Goal: Information Seeking & Learning: Learn about a topic

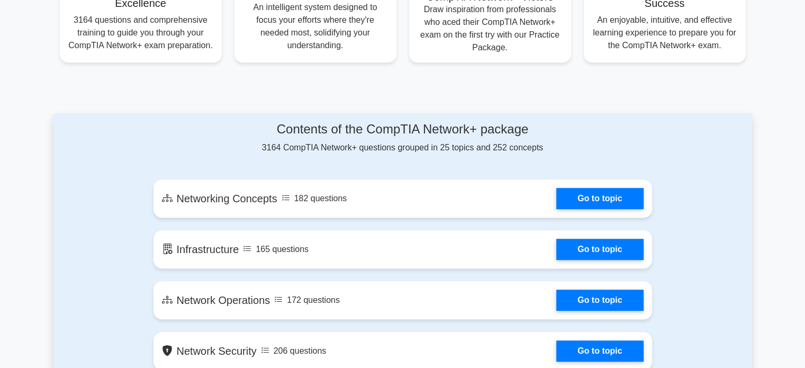
scroll to position [458, 0]
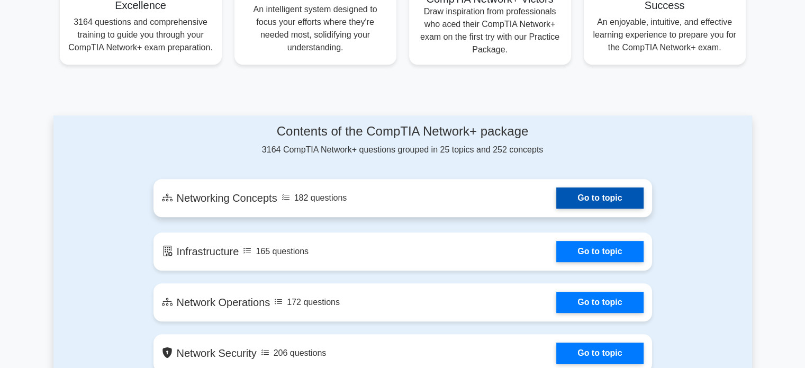
click at [556, 187] on link "Go to topic" at bounding box center [599, 197] width 87 height 21
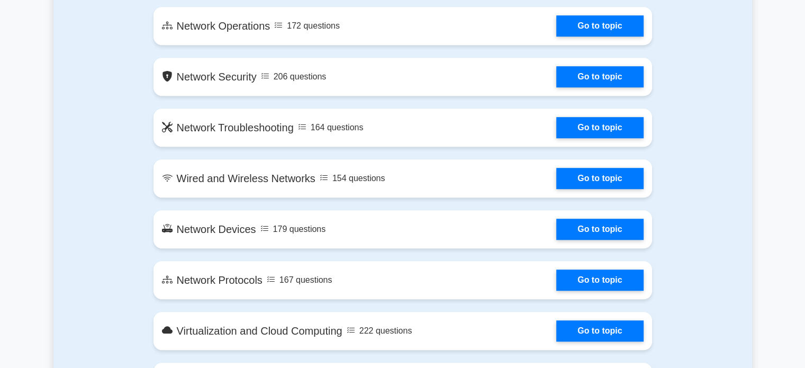
scroll to position [739, 0]
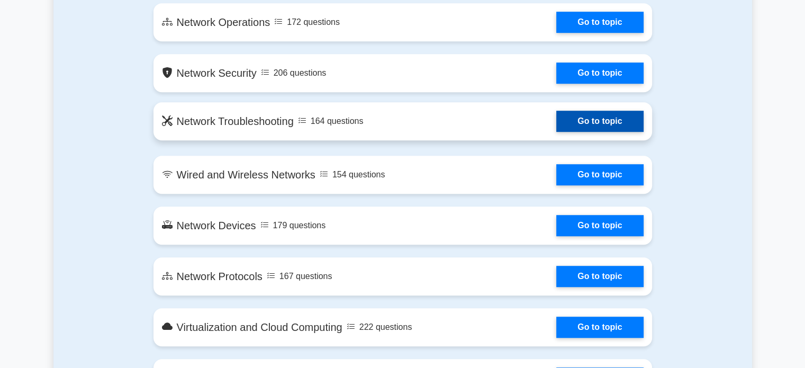
click at [564, 122] on link "Go to topic" at bounding box center [599, 121] width 87 height 21
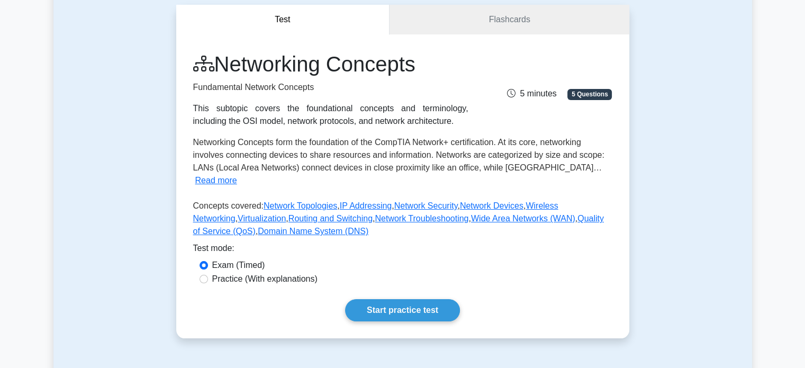
scroll to position [123, 0]
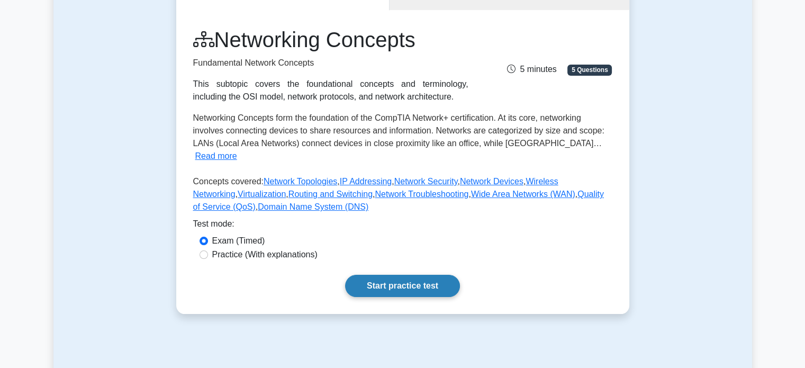
click at [417, 275] on link "Start practice test" at bounding box center [402, 286] width 115 height 22
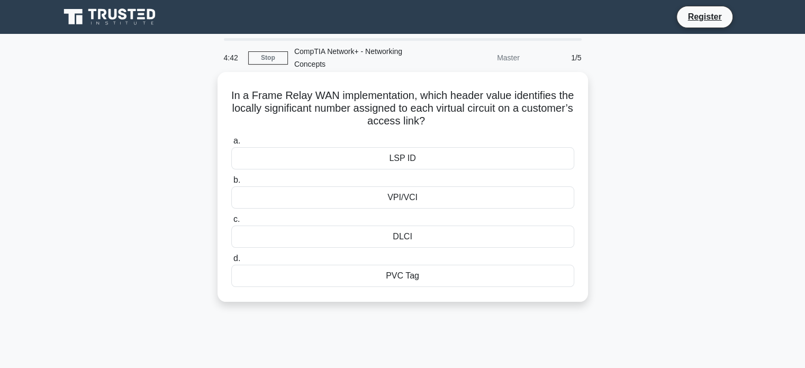
click at [402, 201] on div "VPI/VCI" at bounding box center [402, 197] width 343 height 22
click at [231, 184] on input "b. VPI/VCI" at bounding box center [231, 180] width 0 height 7
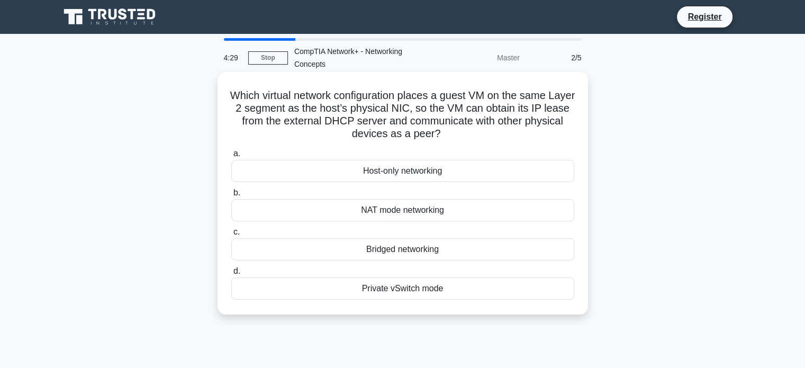
click at [418, 253] on div "Bridged networking" at bounding box center [402, 249] width 343 height 22
click at [231, 236] on input "c. Bridged networking" at bounding box center [231, 232] width 0 height 7
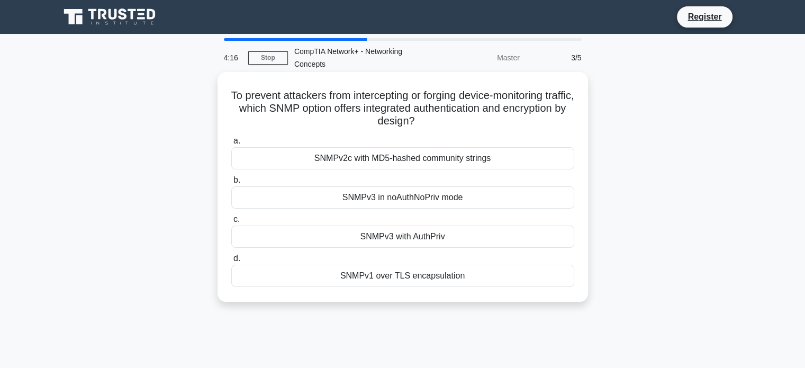
click at [411, 242] on div "SNMPv3 with AuthPriv" at bounding box center [402, 237] width 343 height 22
click at [231, 223] on input "c. SNMPv3 with AuthPriv" at bounding box center [231, 219] width 0 height 7
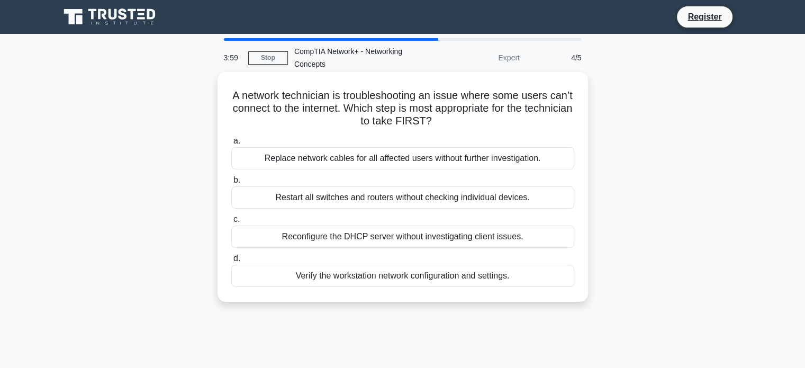
click at [416, 273] on div "Verify the workstation network configuration and settings." at bounding box center [402, 276] width 343 height 22
click at [231, 262] on input "d. Verify the workstation network configuration and settings." at bounding box center [231, 258] width 0 height 7
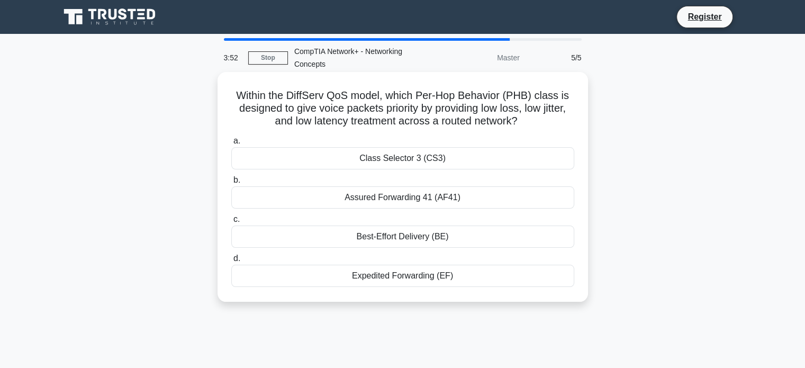
click at [393, 227] on div "Best-Effort Delivery (BE)" at bounding box center [402, 237] width 343 height 22
click at [231, 223] on input "c. Best-Effort Delivery (BE)" at bounding box center [231, 219] width 0 height 7
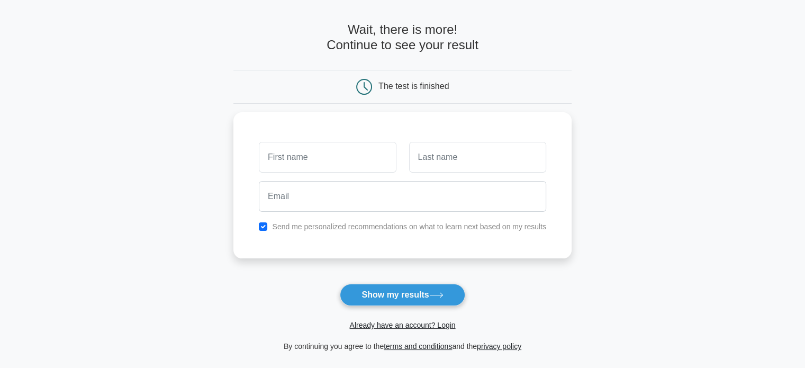
scroll to position [38, 0]
click at [401, 294] on button "Show my results" at bounding box center [402, 294] width 125 height 22
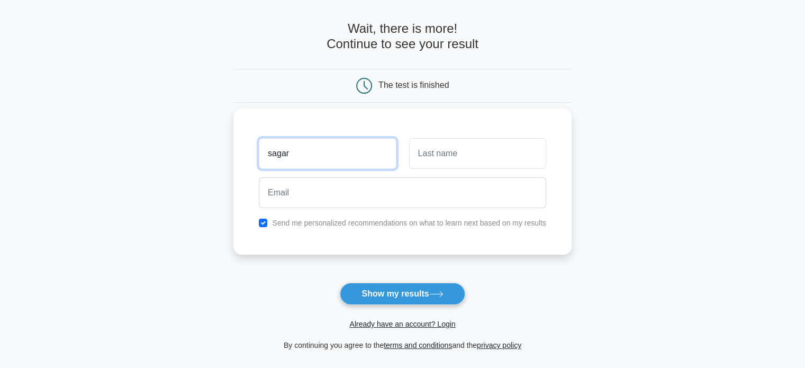
type input "sagar"
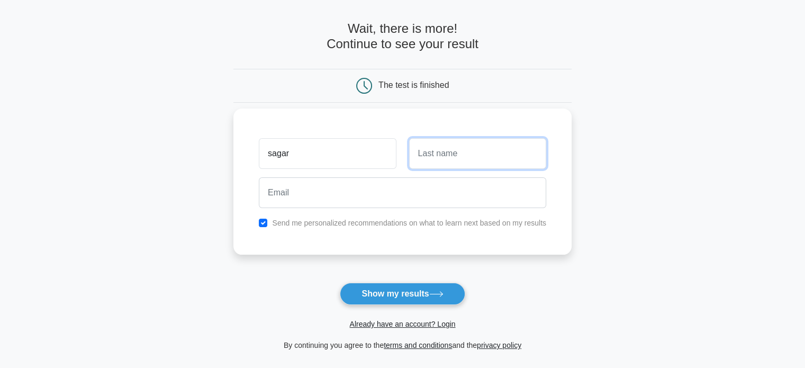
click at [462, 156] on input "text" at bounding box center [477, 153] width 137 height 31
type input "v"
click at [274, 224] on label "Send me personalized recommendations on what to learn next based on my results" at bounding box center [409, 223] width 274 height 8
click at [264, 221] on input "checkbox" at bounding box center [263, 223] width 8 height 8
checkbox input "false"
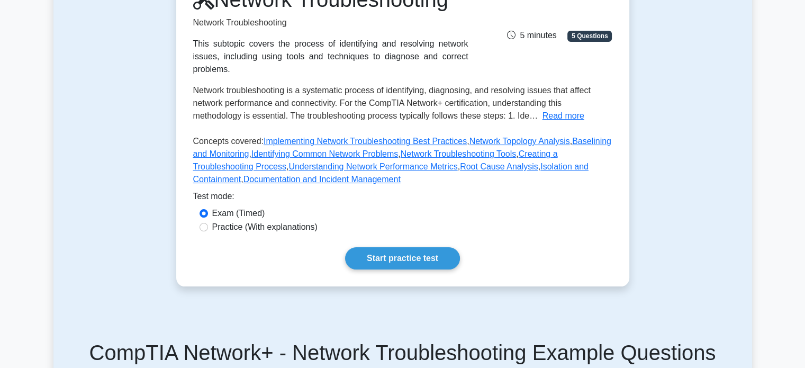
scroll to position [174, 0]
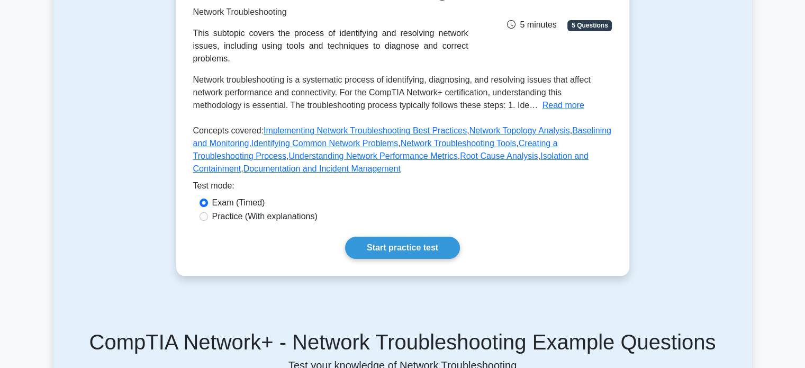
click at [383, 210] on div "Practice (With explanations)" at bounding box center [403, 216] width 407 height 13
